Goal: Download file/media

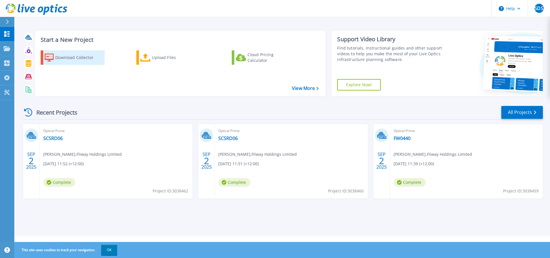
click at [80, 58] on div "Download Collector" at bounding box center [78, 57] width 46 height 11
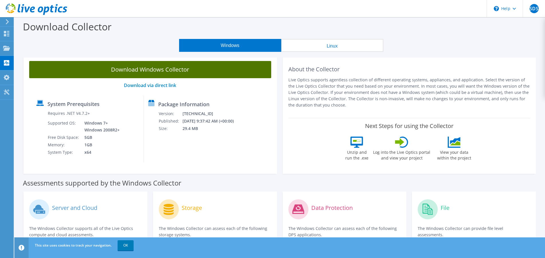
click at [172, 72] on link "Download Windows Collector" at bounding box center [150, 69] width 242 height 17
